Goal: Task Accomplishment & Management: Manage account settings

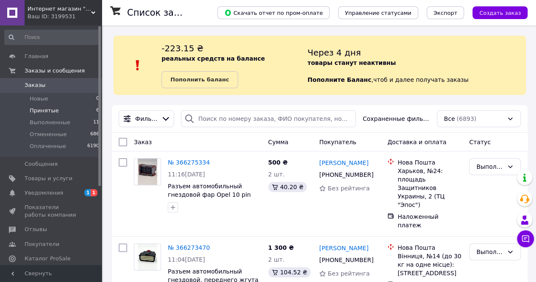
click at [48, 112] on span "Принятые" at bounding box center [44, 111] width 29 height 8
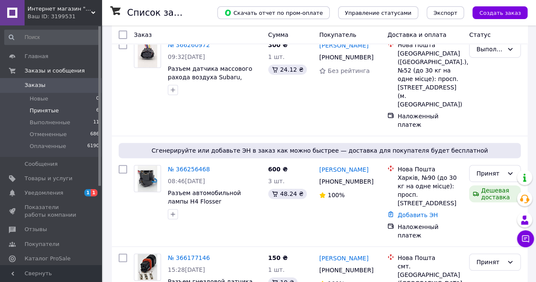
scroll to position [150, 0]
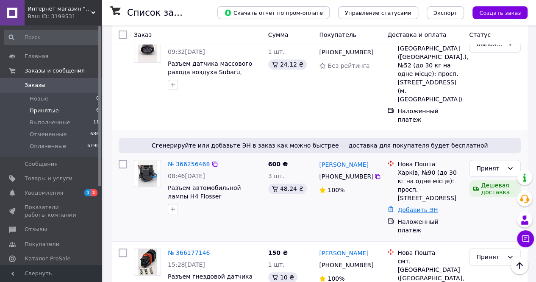
click at [405, 206] on link "Добавить ЭН" at bounding box center [417, 209] width 40 height 7
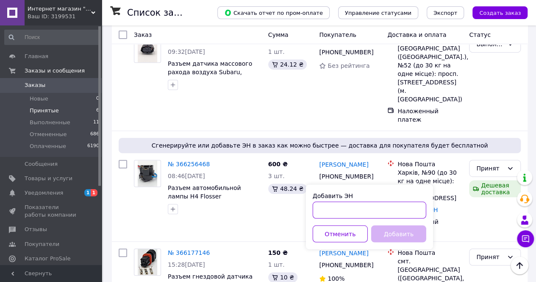
click at [325, 208] on input "Добавить ЭН" at bounding box center [370, 209] width 114 height 17
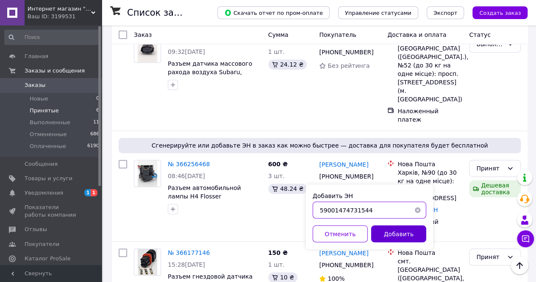
type input "59001474731544"
click at [403, 234] on button "Добавить" at bounding box center [398, 233] width 55 height 17
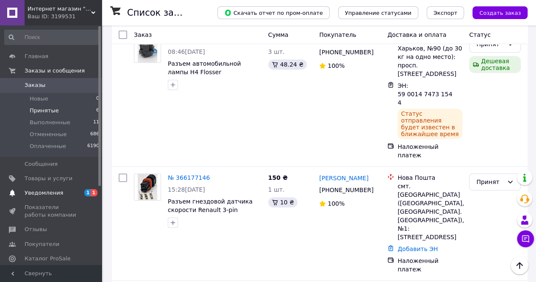
click at [92, 191] on span "1" at bounding box center [94, 192] width 7 height 7
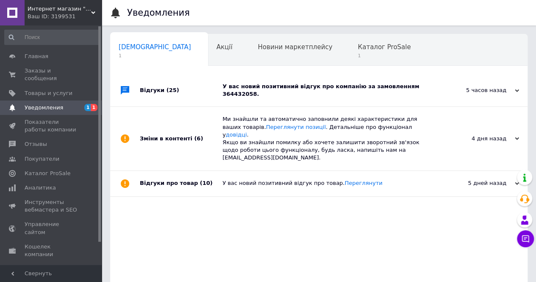
scroll to position [0, 3]
click at [297, 85] on div "У вас новий позитивний відгук про компанію за замовленням 364432058." at bounding box center [328, 90] width 212 height 15
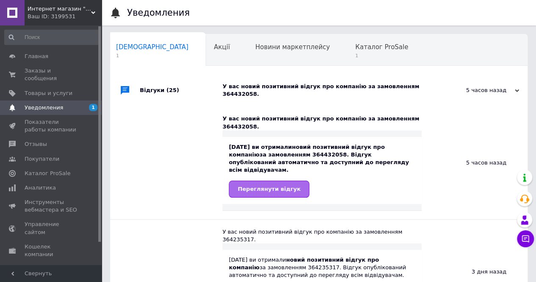
click at [267, 186] on span "Переглянути відгук" at bounding box center [269, 189] width 63 height 6
click at [355, 45] on span "Каталог ProSale" at bounding box center [381, 47] width 53 height 8
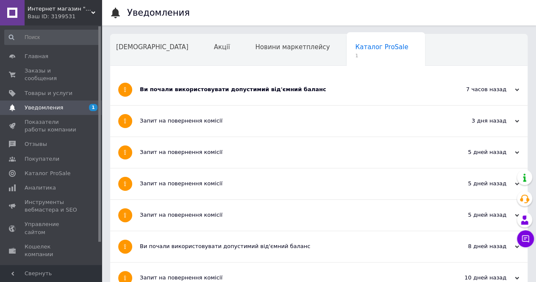
click at [182, 89] on div "Ви почали використовувати допустимий від'ємний баланс" at bounding box center [287, 90] width 294 height 8
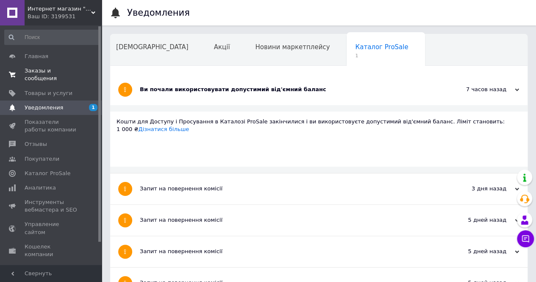
click at [44, 71] on span "Заказы и сообщения" at bounding box center [52, 74] width 54 height 15
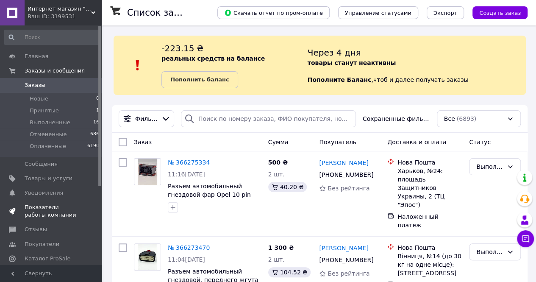
click at [33, 206] on span "Показатели работы компании" at bounding box center [52, 210] width 54 height 15
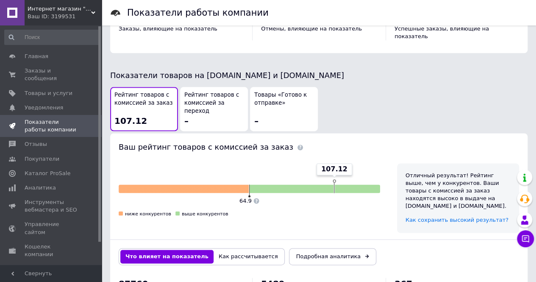
scroll to position [486, 0]
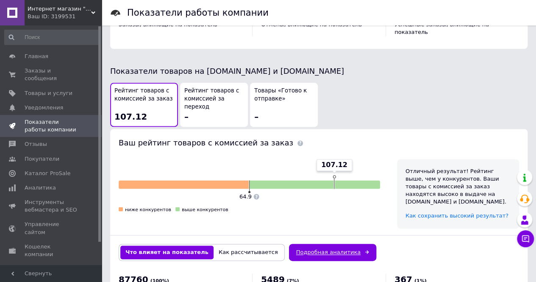
click at [309, 244] on link "Подробная аналитика" at bounding box center [332, 252] width 87 height 17
